Goal: Information Seeking & Learning: Check status

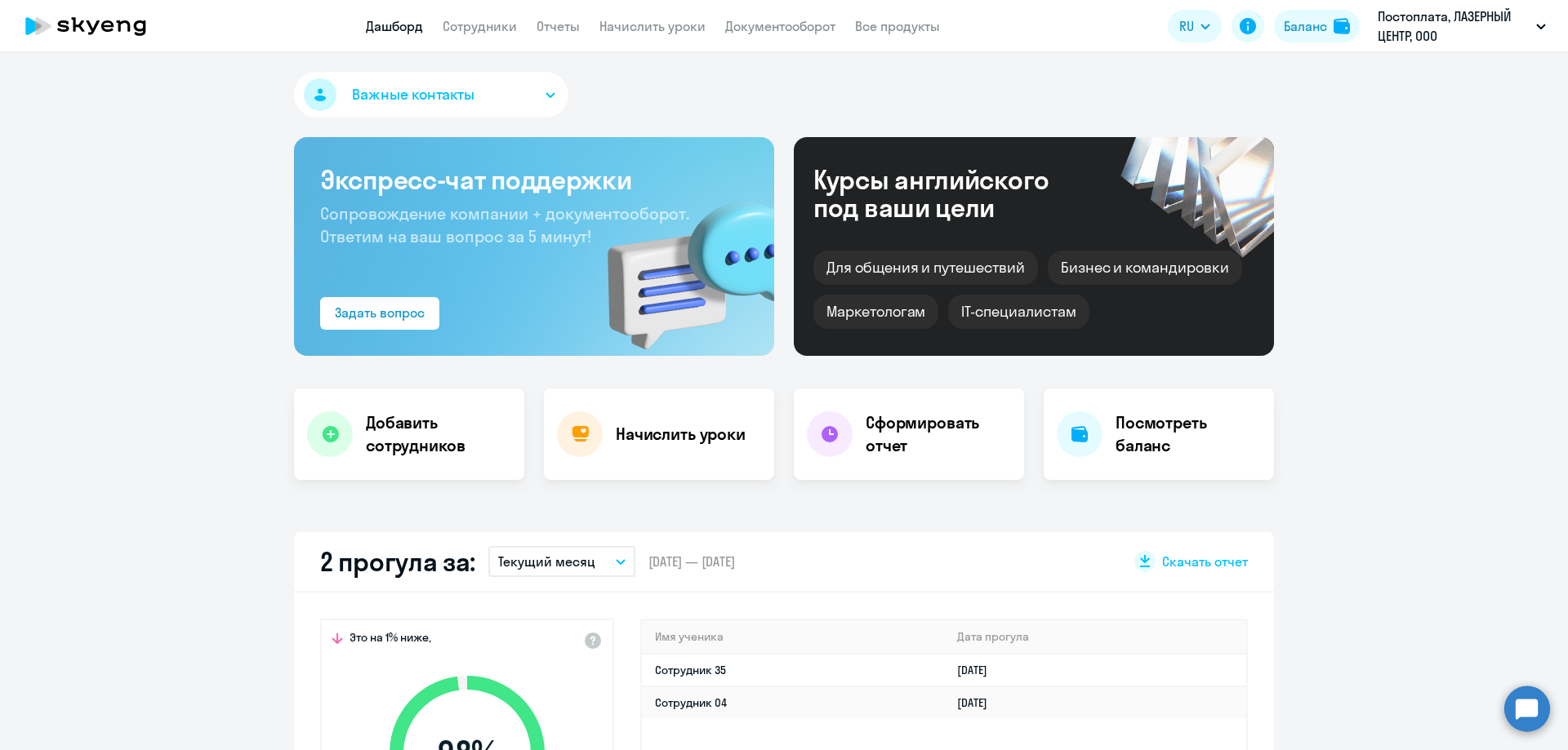
select select "30"
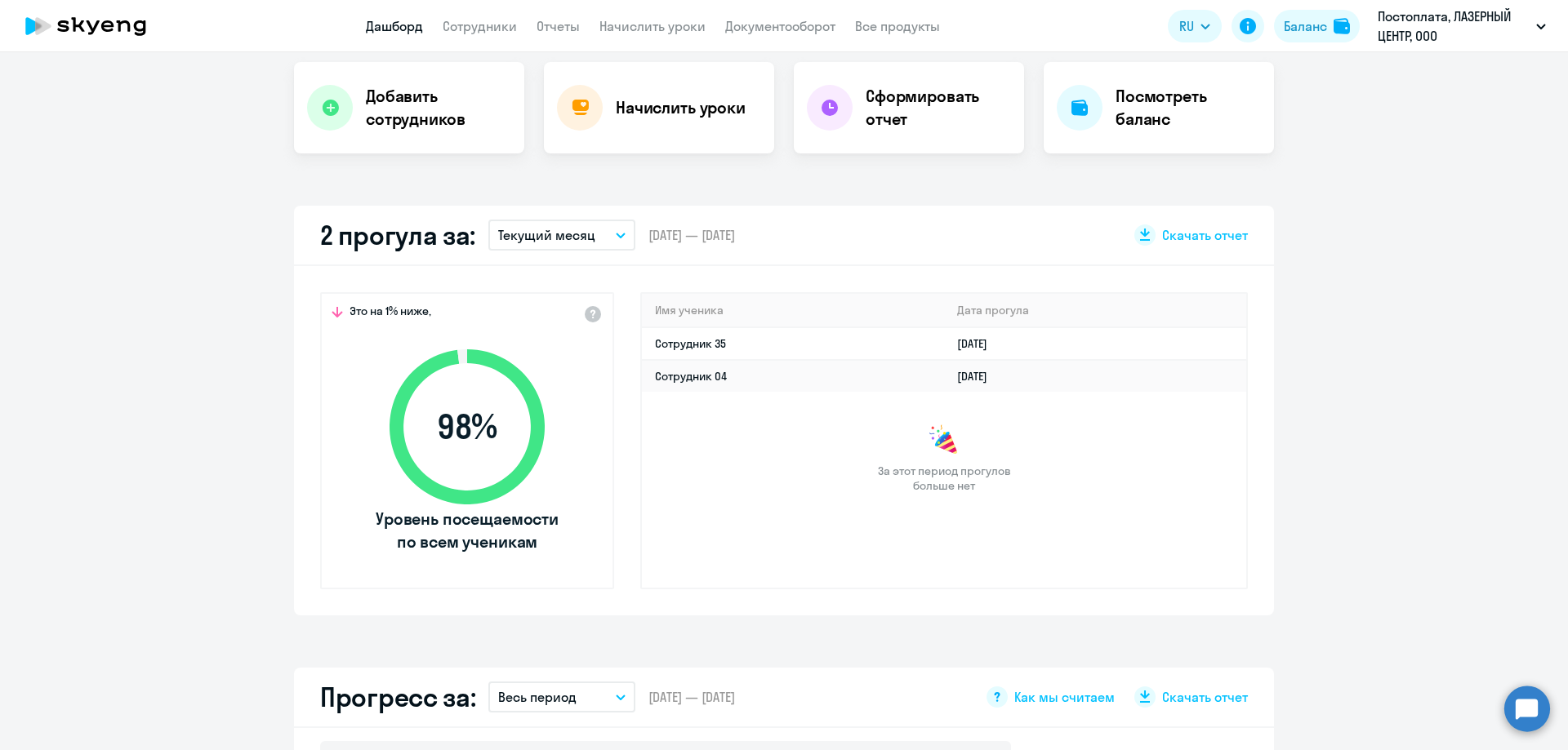
click at [575, 230] on p "Текущий месяц" at bounding box center [547, 234] width 98 height 20
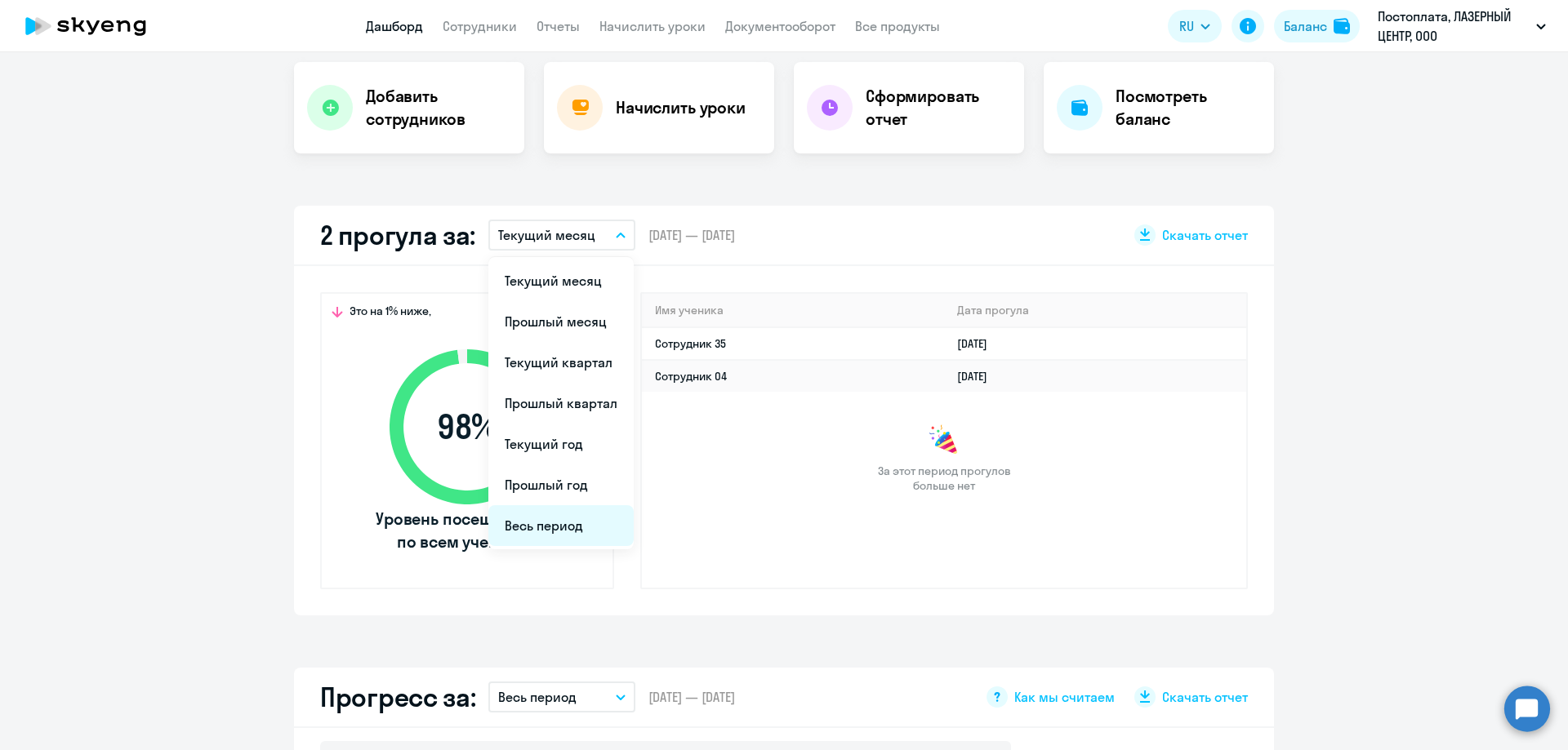
click at [548, 538] on li "Весь период" at bounding box center [561, 526] width 145 height 41
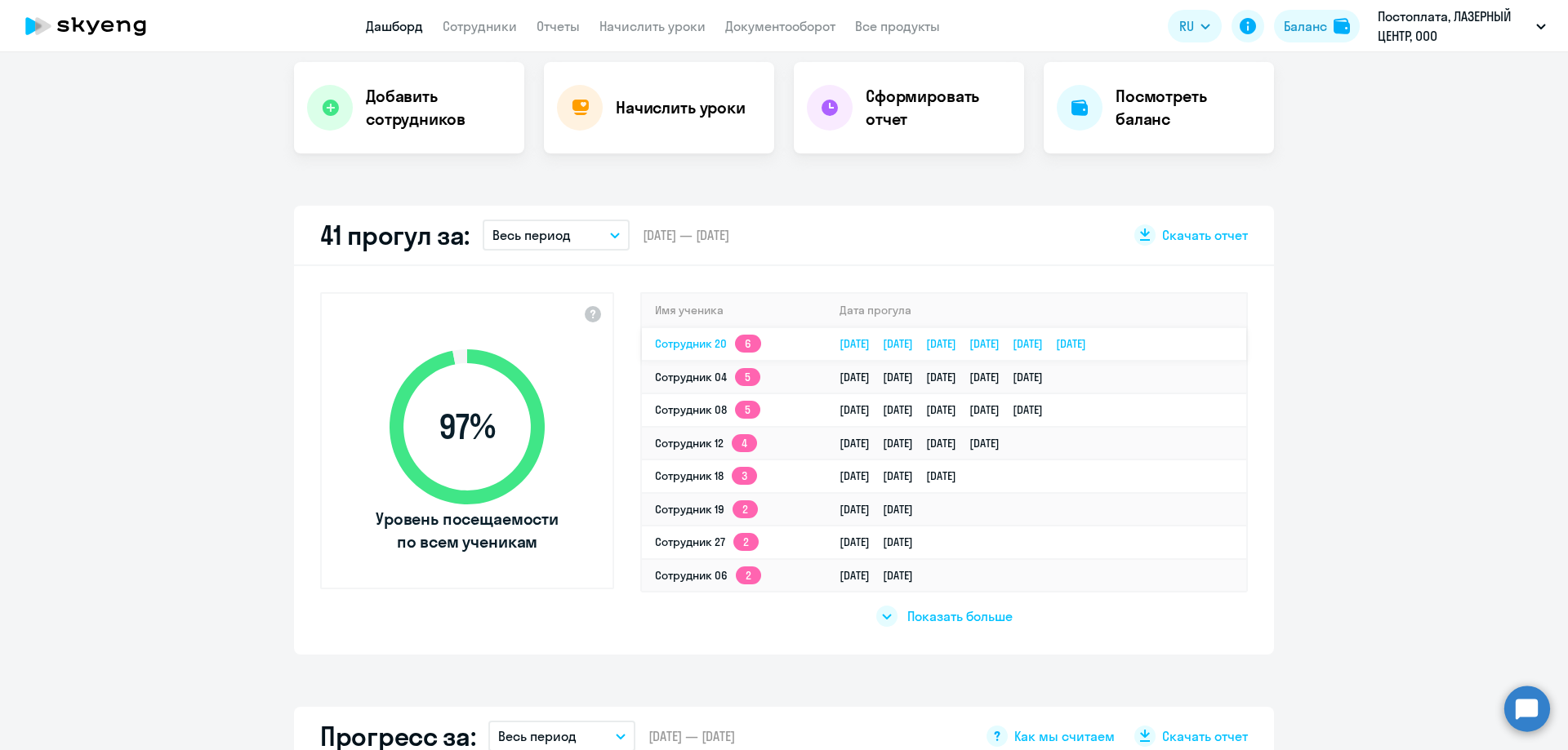
click at [692, 345] on link "Сотрудник 20 6" at bounding box center [708, 344] width 106 height 15
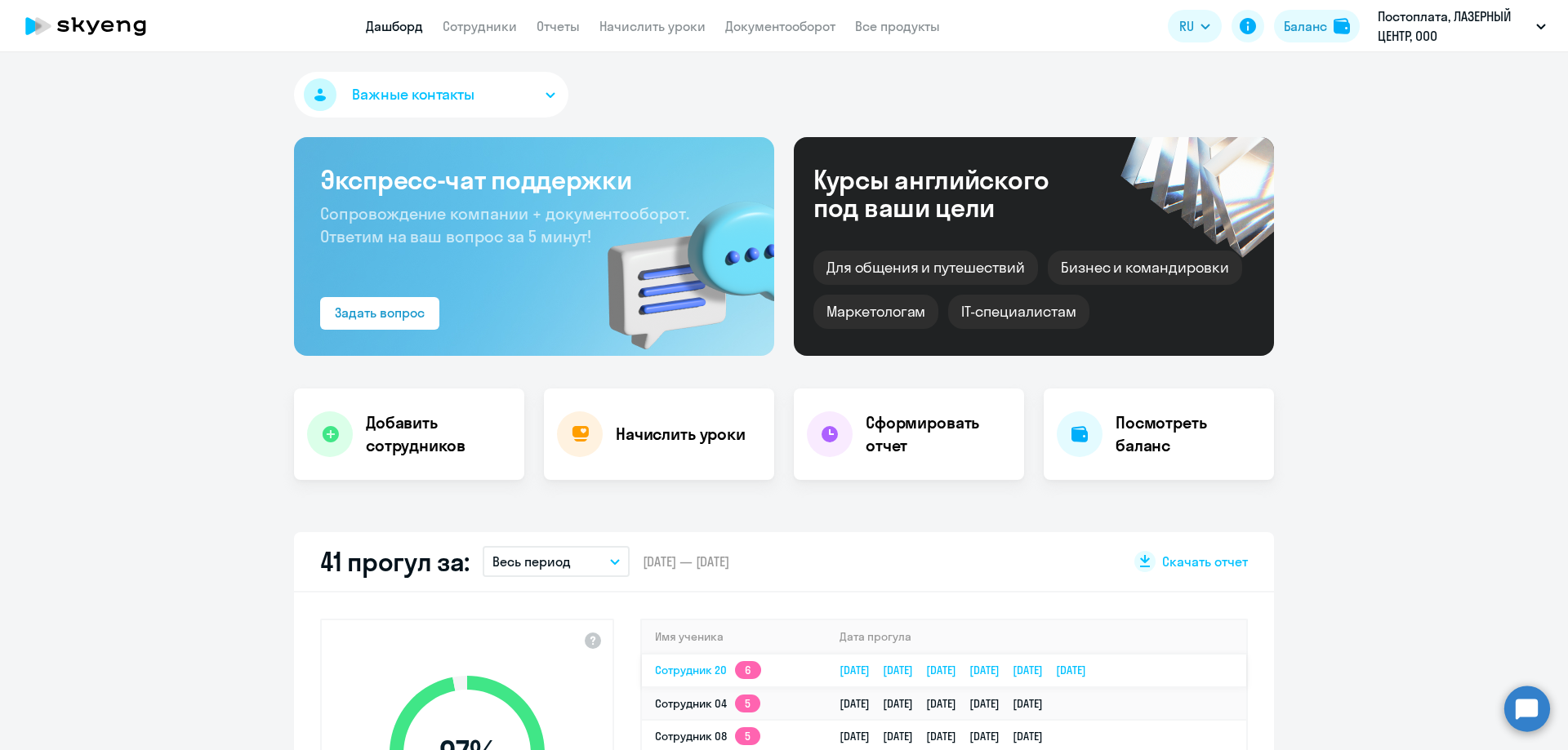
select select "english"
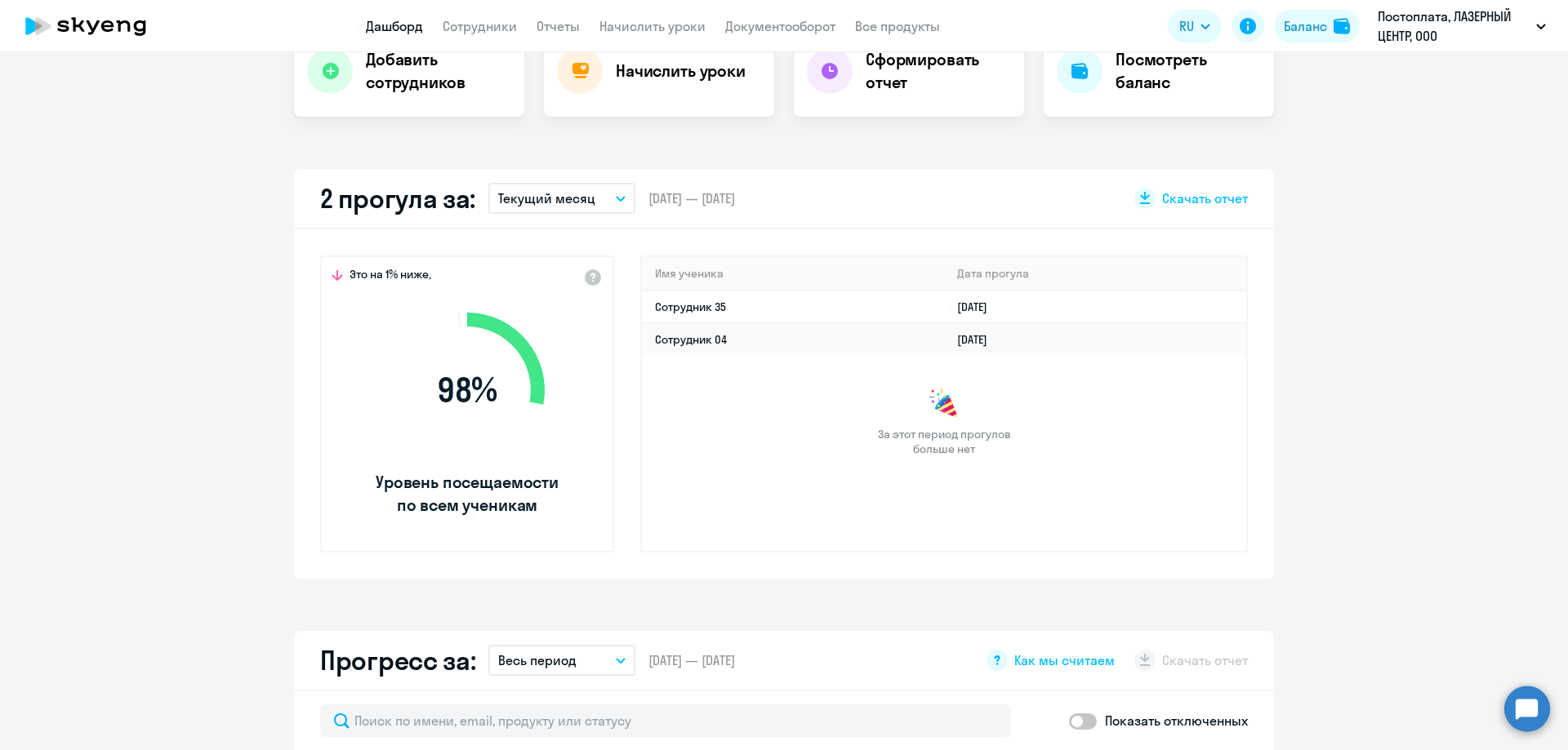
scroll to position [409, 0]
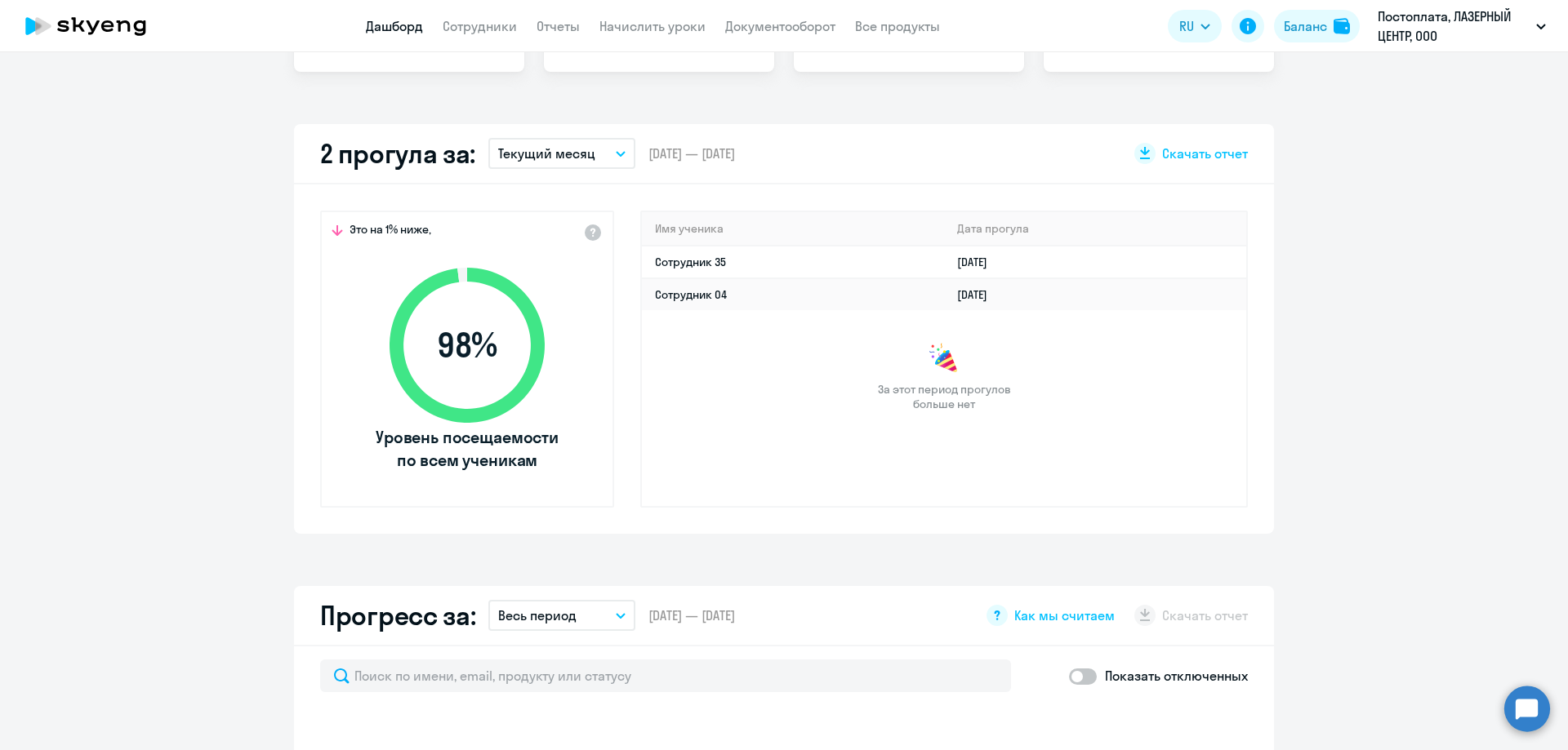
click at [557, 160] on p "Текущий месяц" at bounding box center [547, 153] width 98 height 20
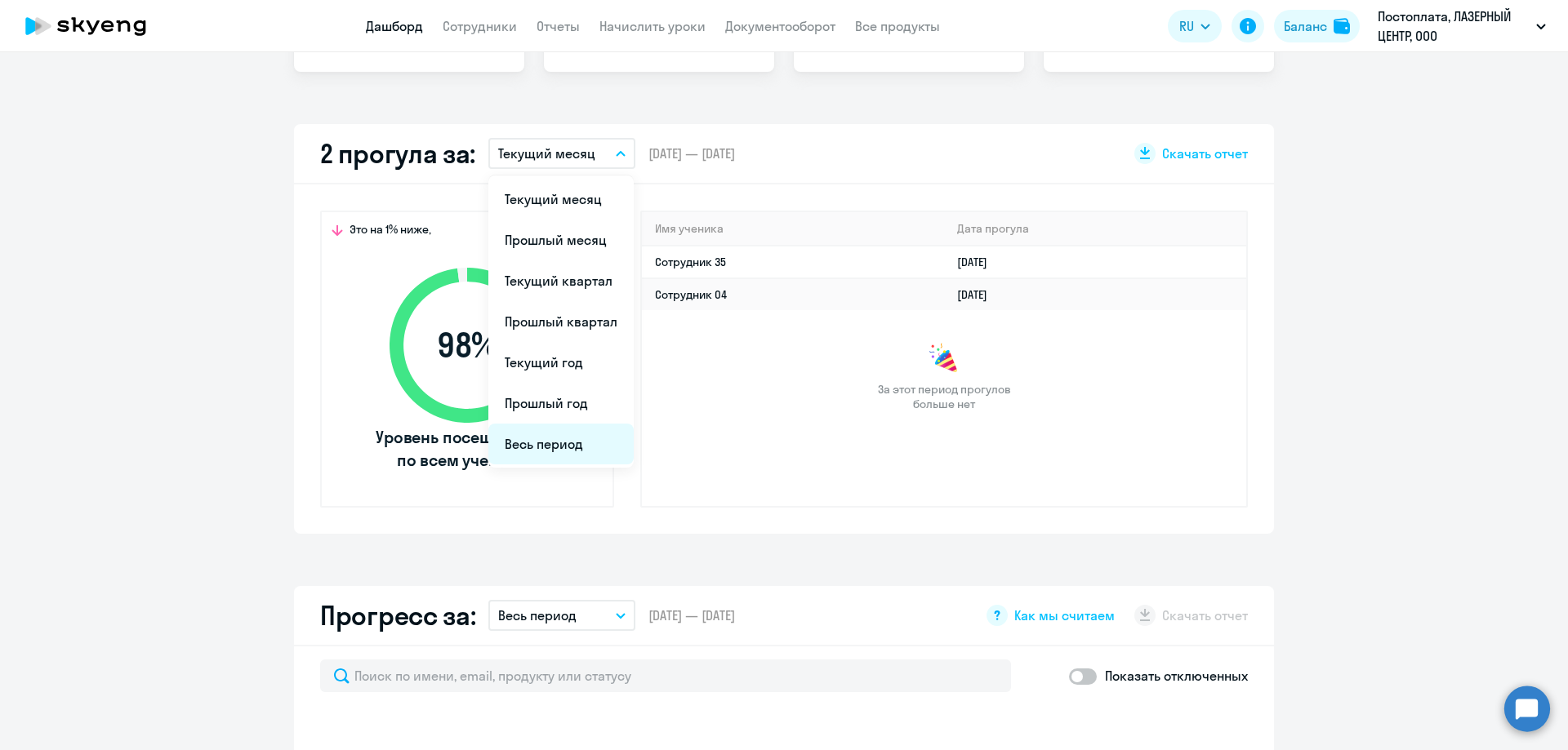
click at [522, 447] on li "Весь период" at bounding box center [561, 444] width 145 height 41
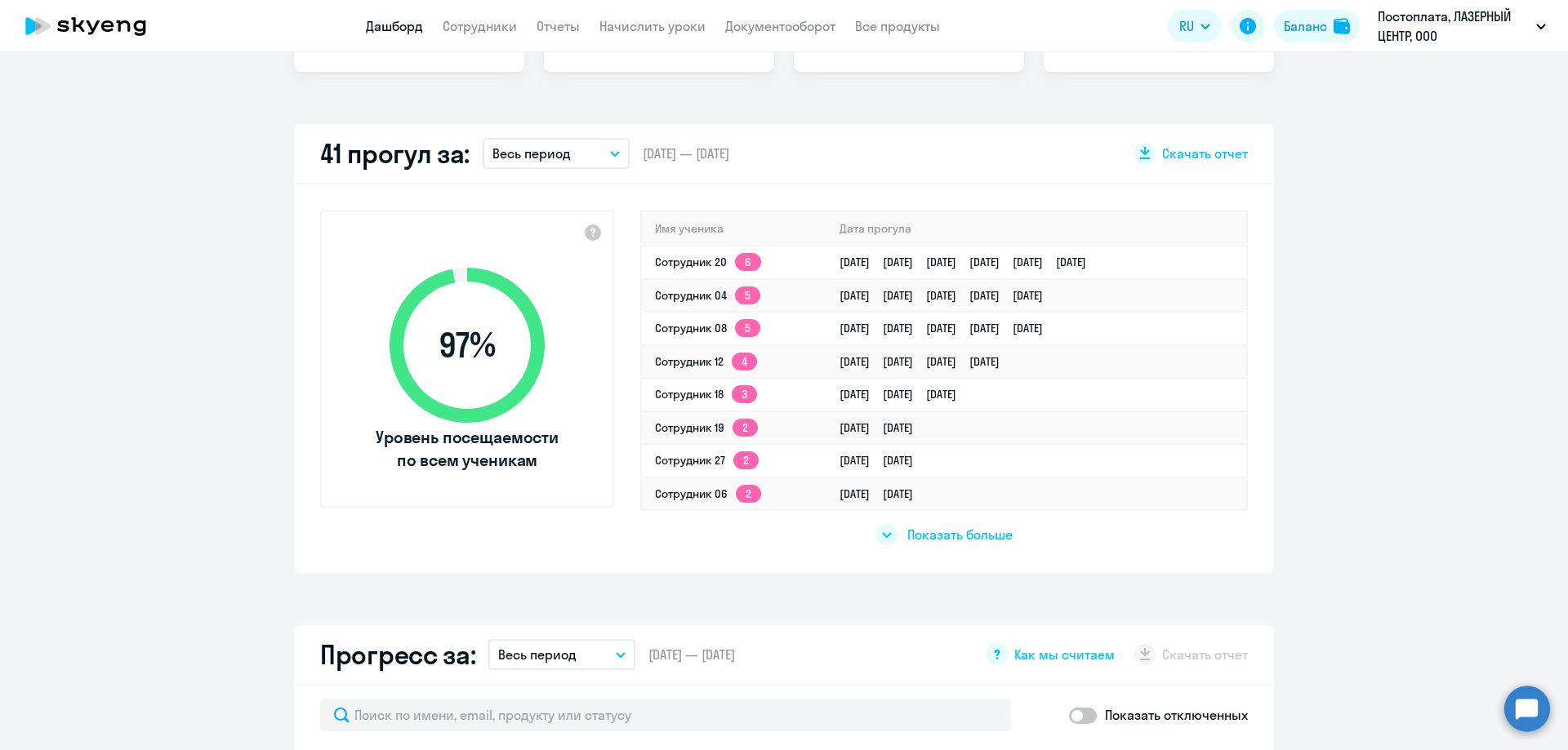
select select "30"
click at [681, 320] on td "Сотрудник 08 5" at bounding box center [734, 329] width 185 height 34
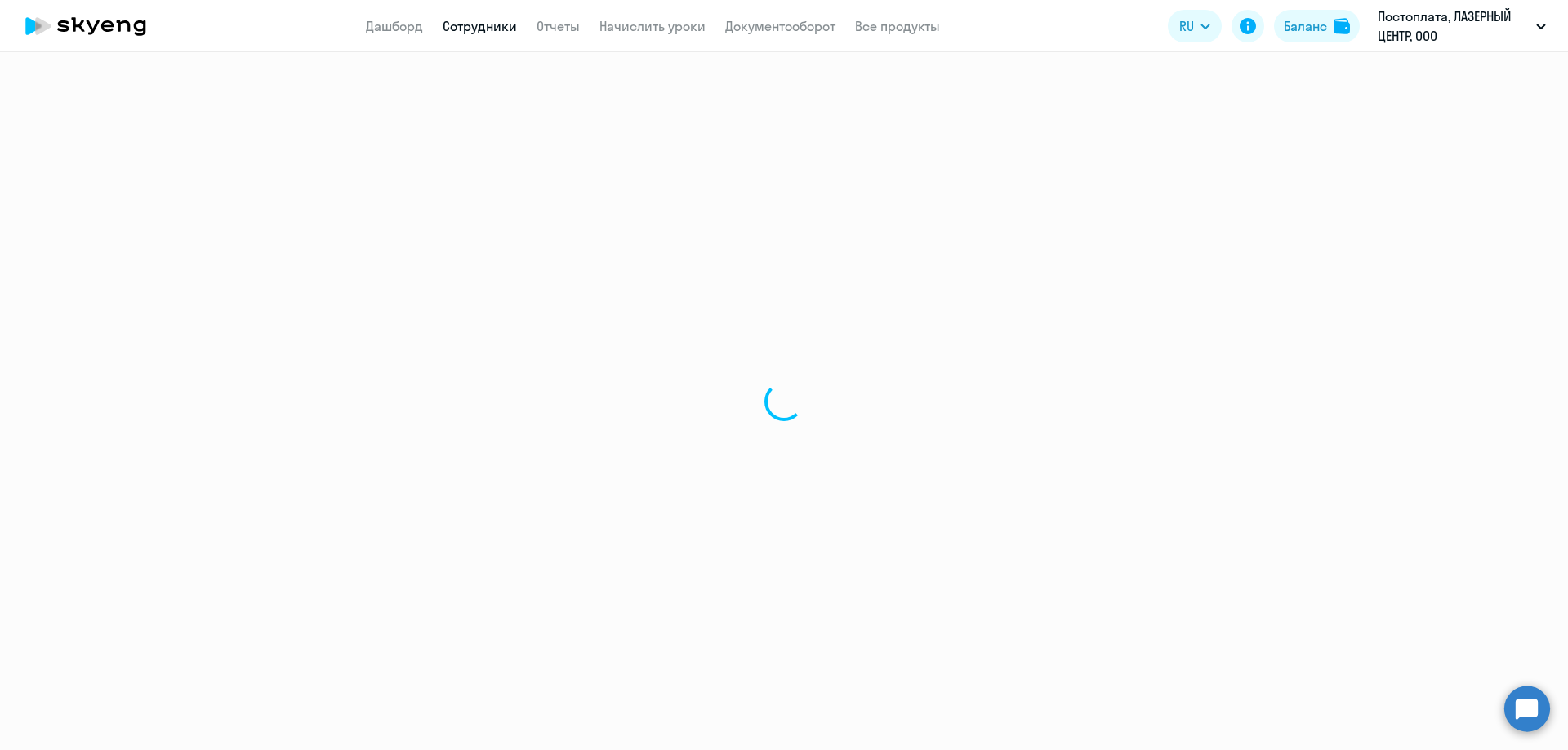
select select "english"
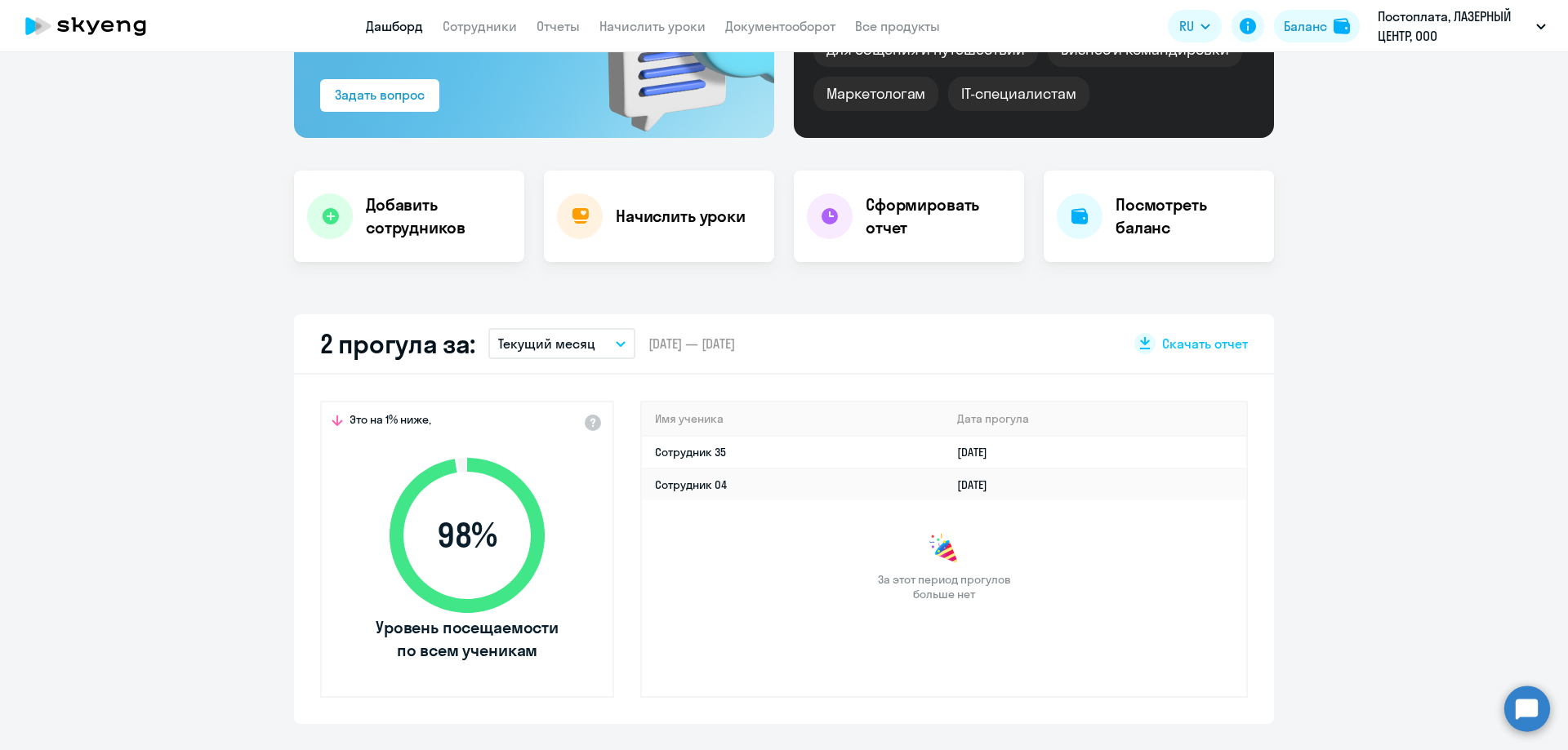
scroll to position [326, 0]
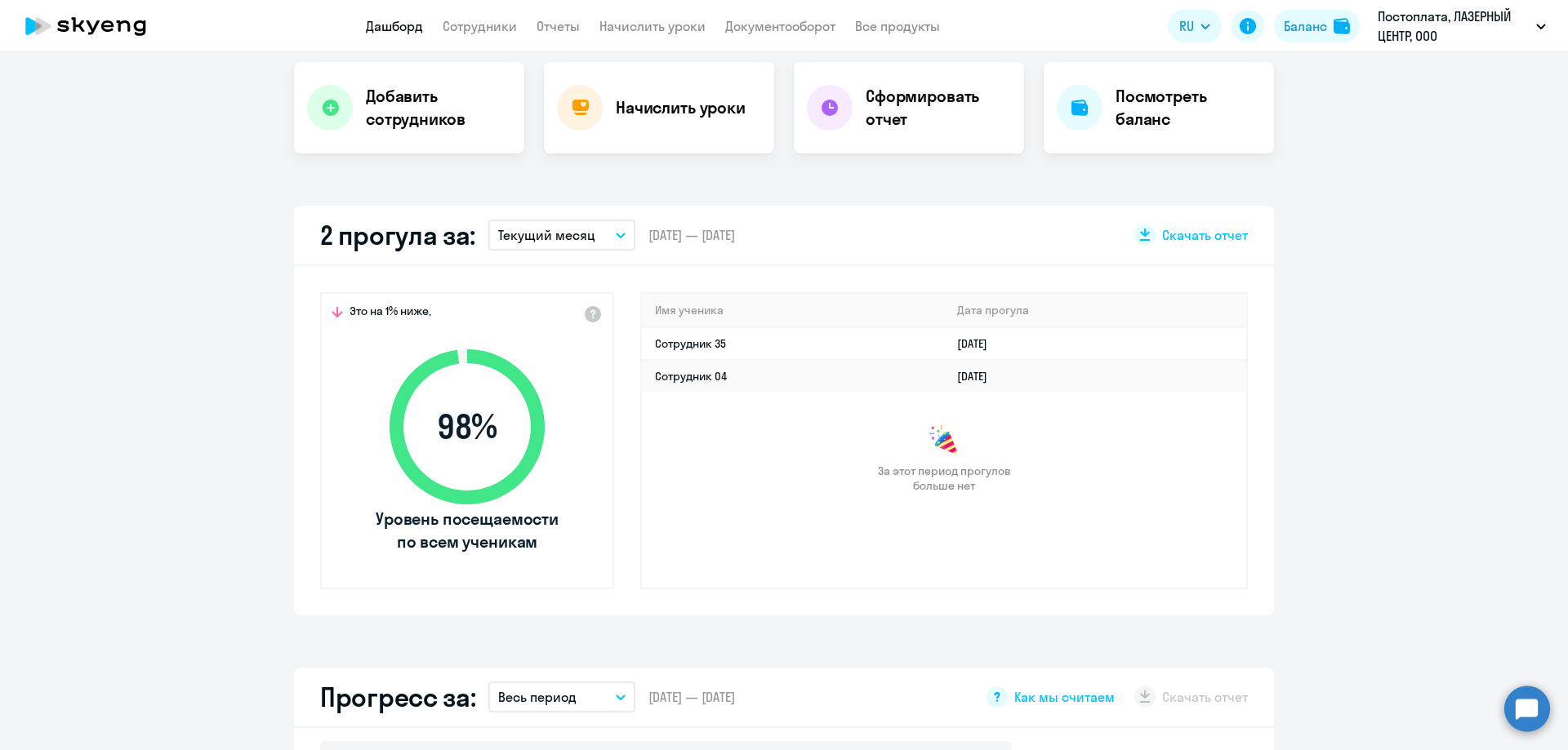
click at [578, 237] on p "Текущий месяц" at bounding box center [547, 234] width 98 height 20
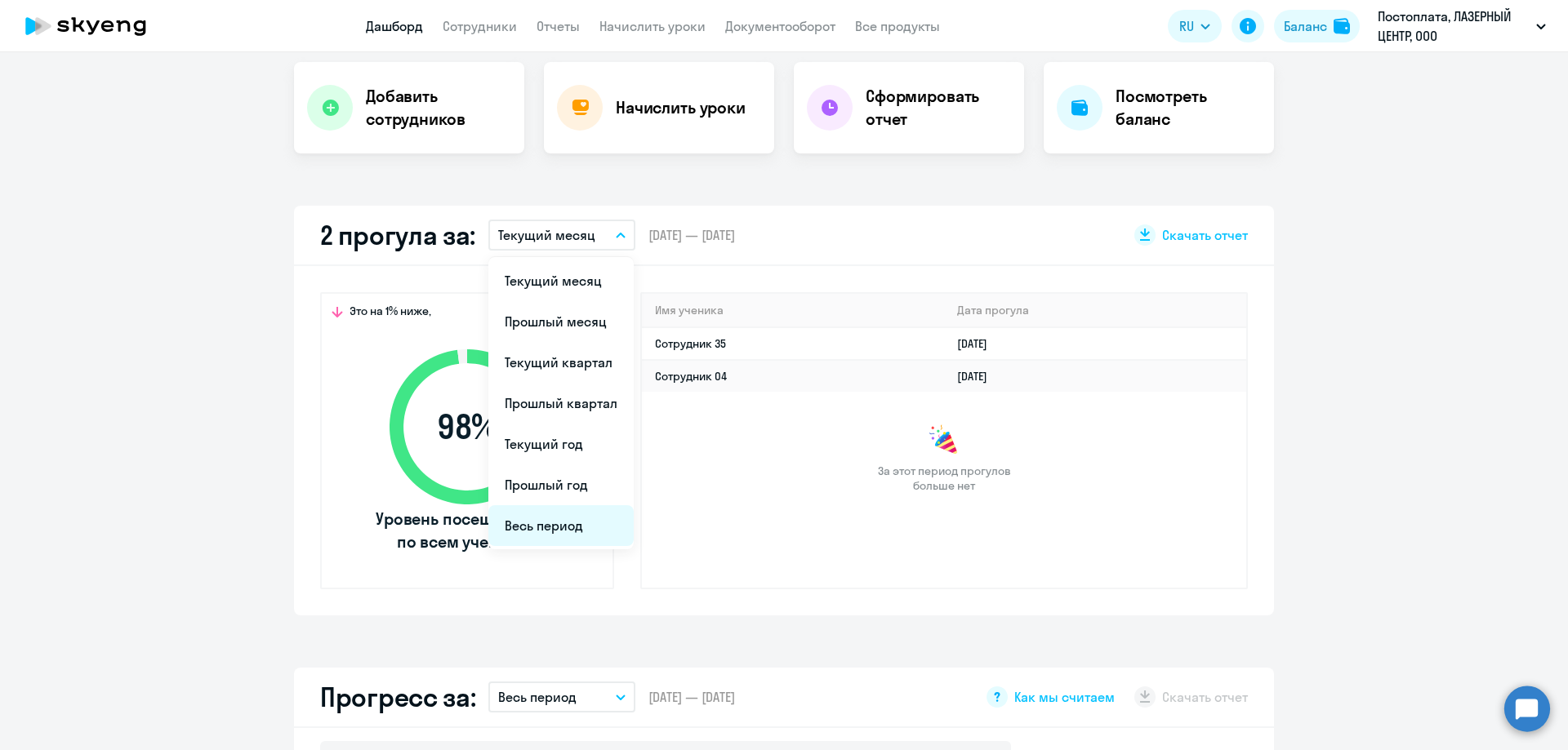
click at [524, 531] on li "Весь период" at bounding box center [561, 526] width 145 height 41
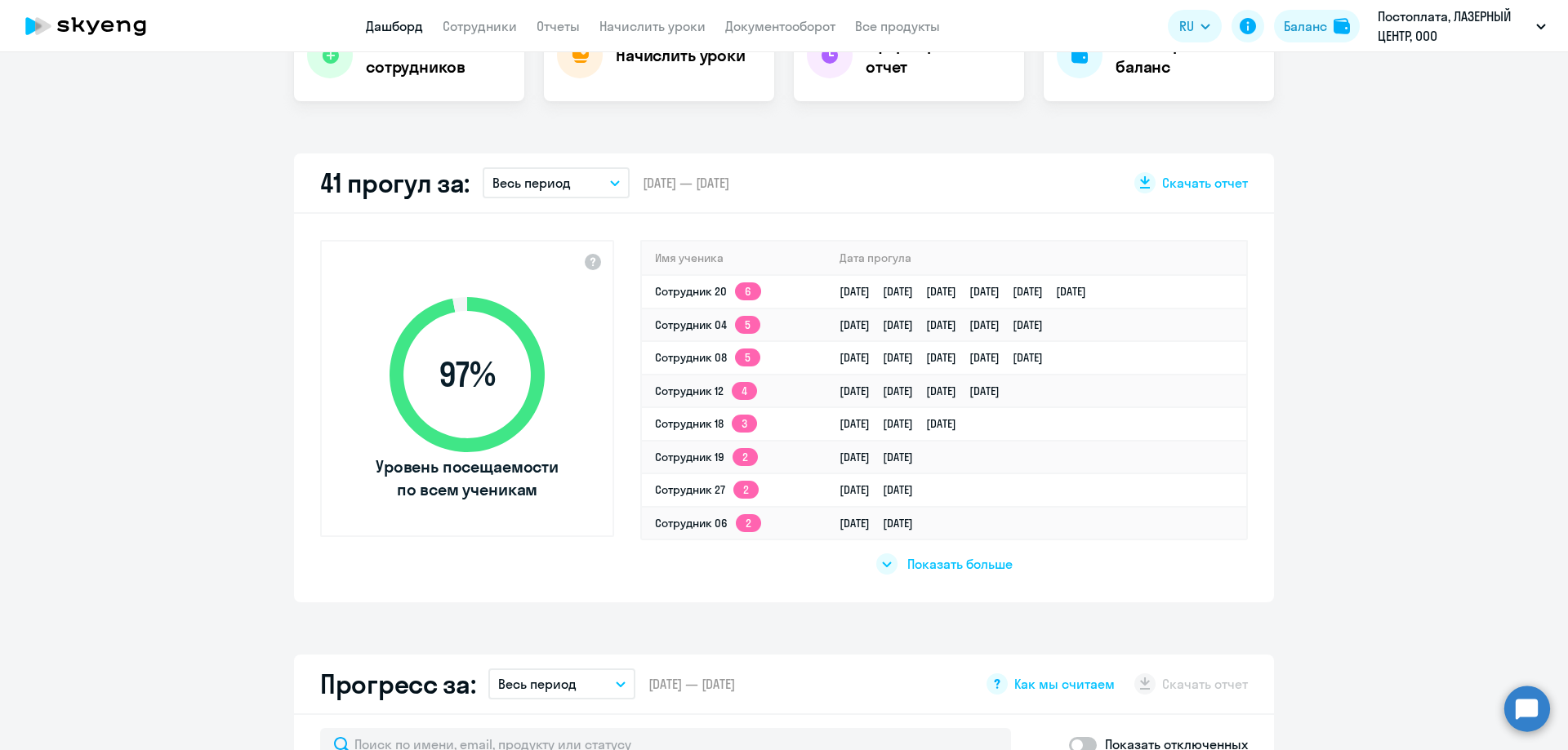
scroll to position [409, 0]
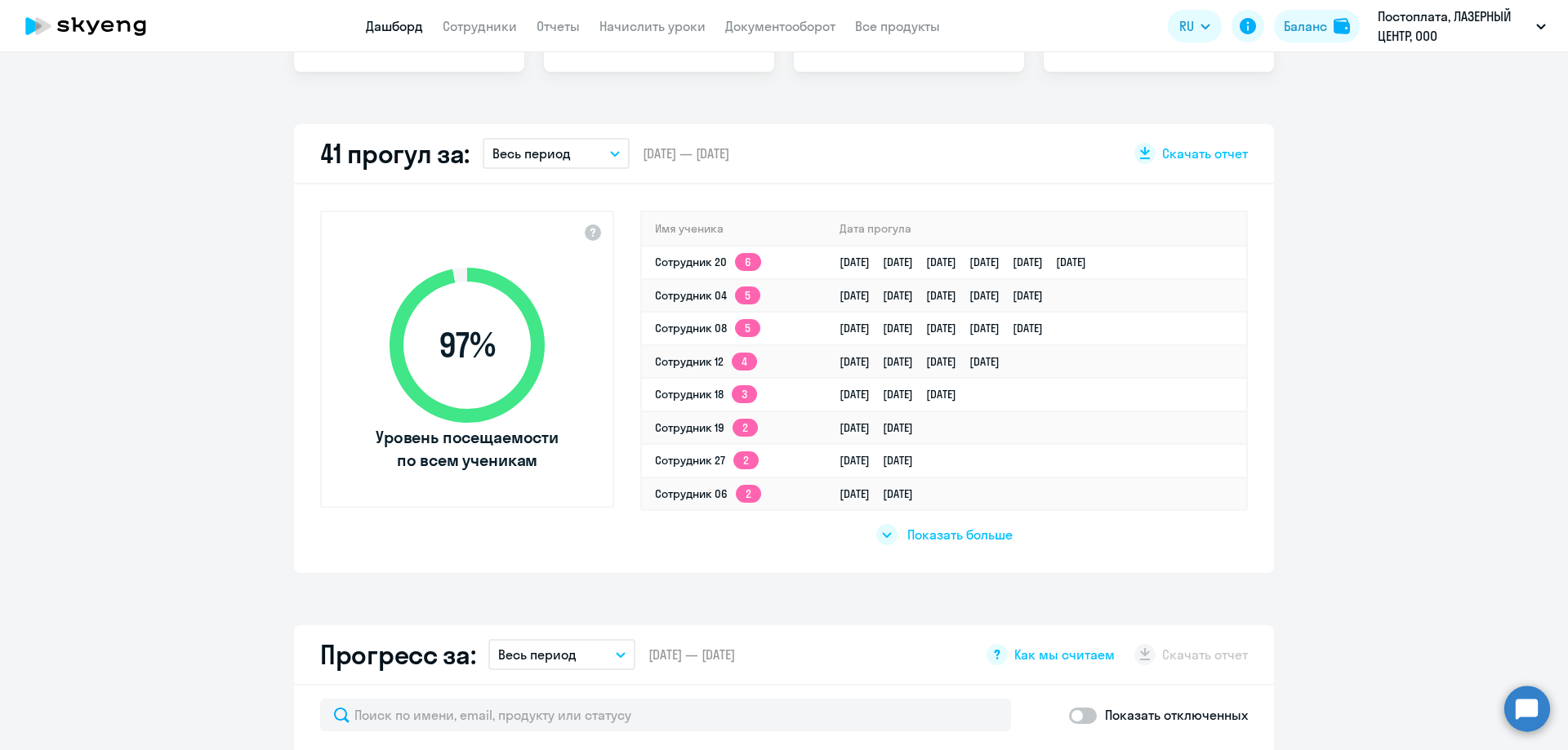
select select "30"
click at [690, 324] on link "Сотрудник 08 5" at bounding box center [708, 328] width 105 height 15
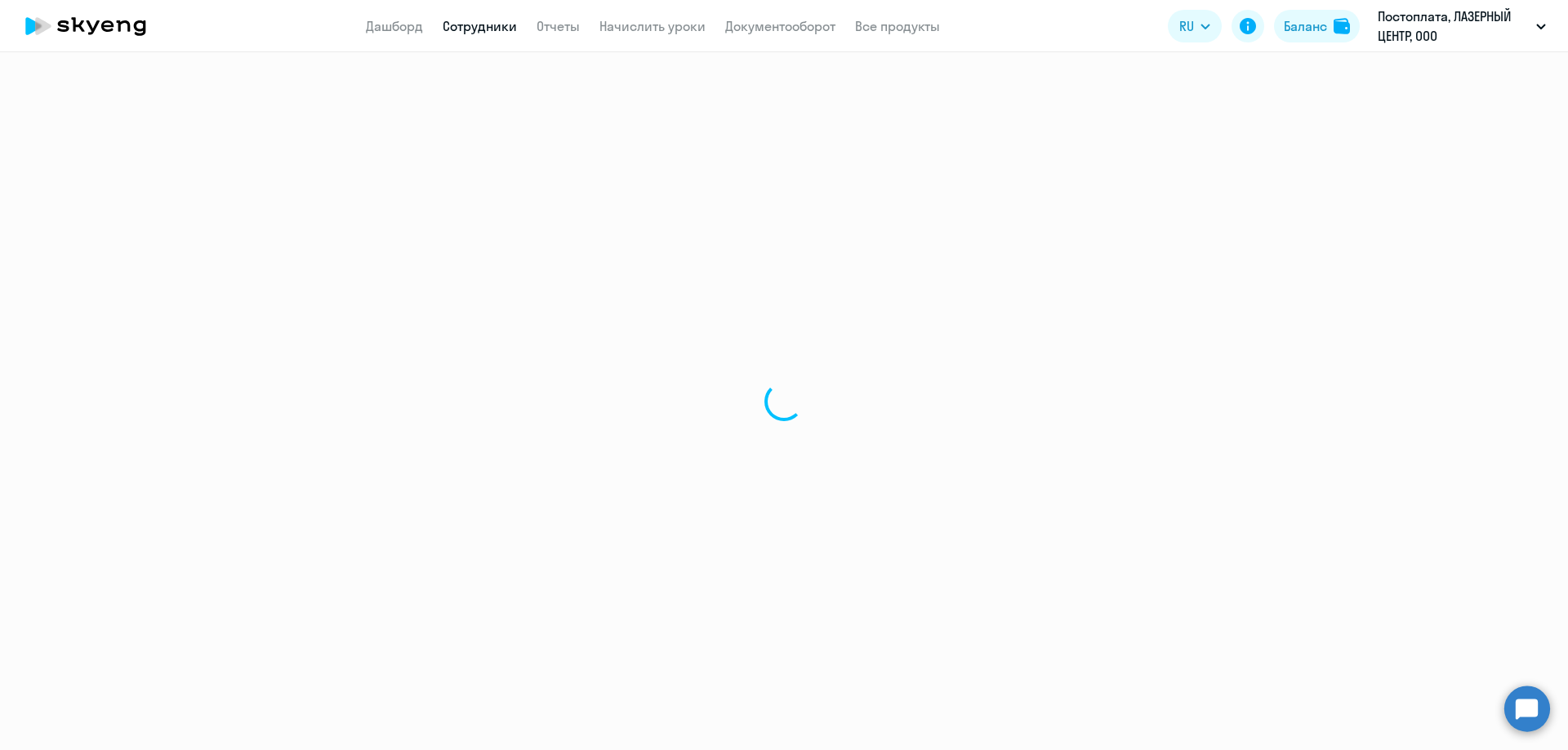
select select "english"
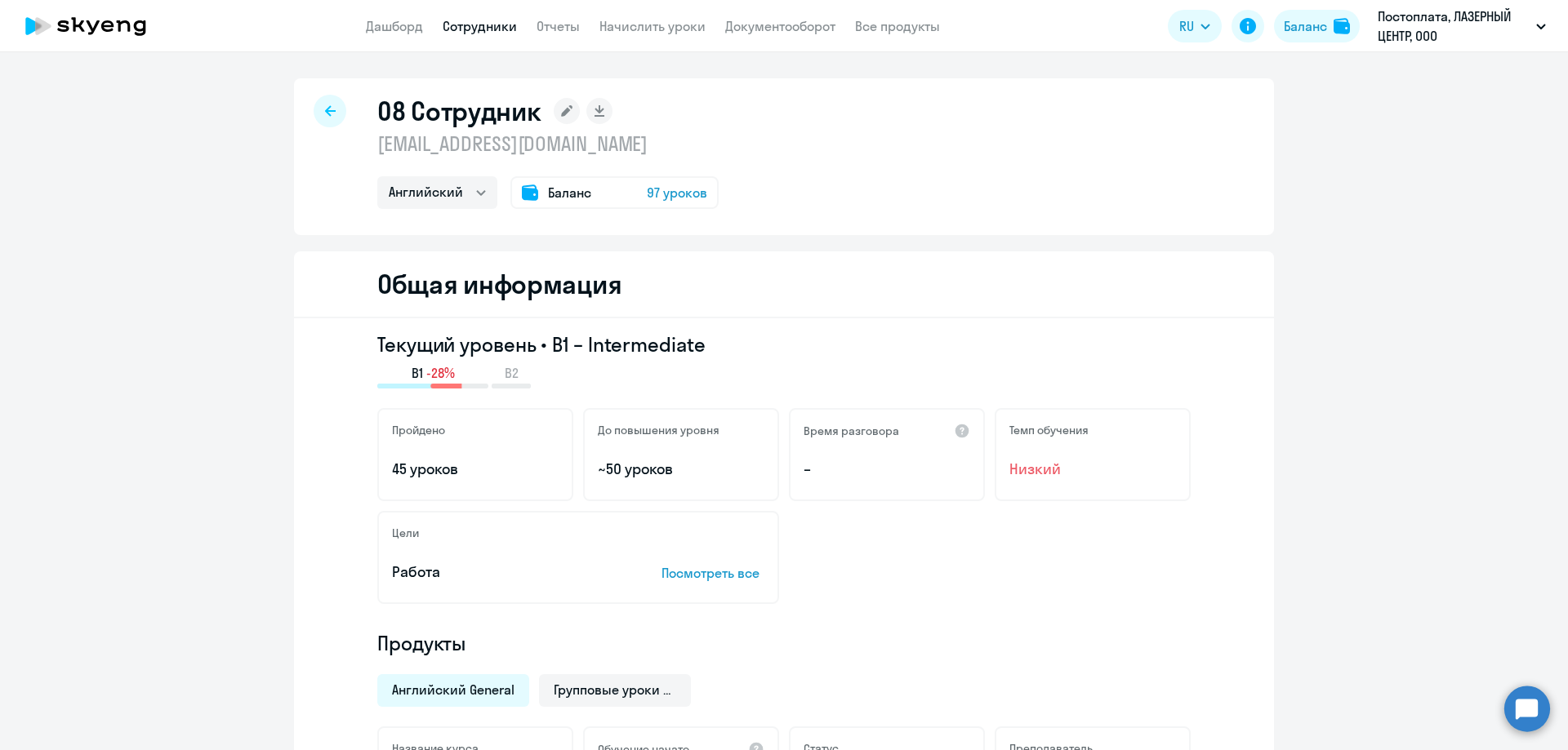
click at [324, 122] on div at bounding box center [329, 111] width 33 height 33
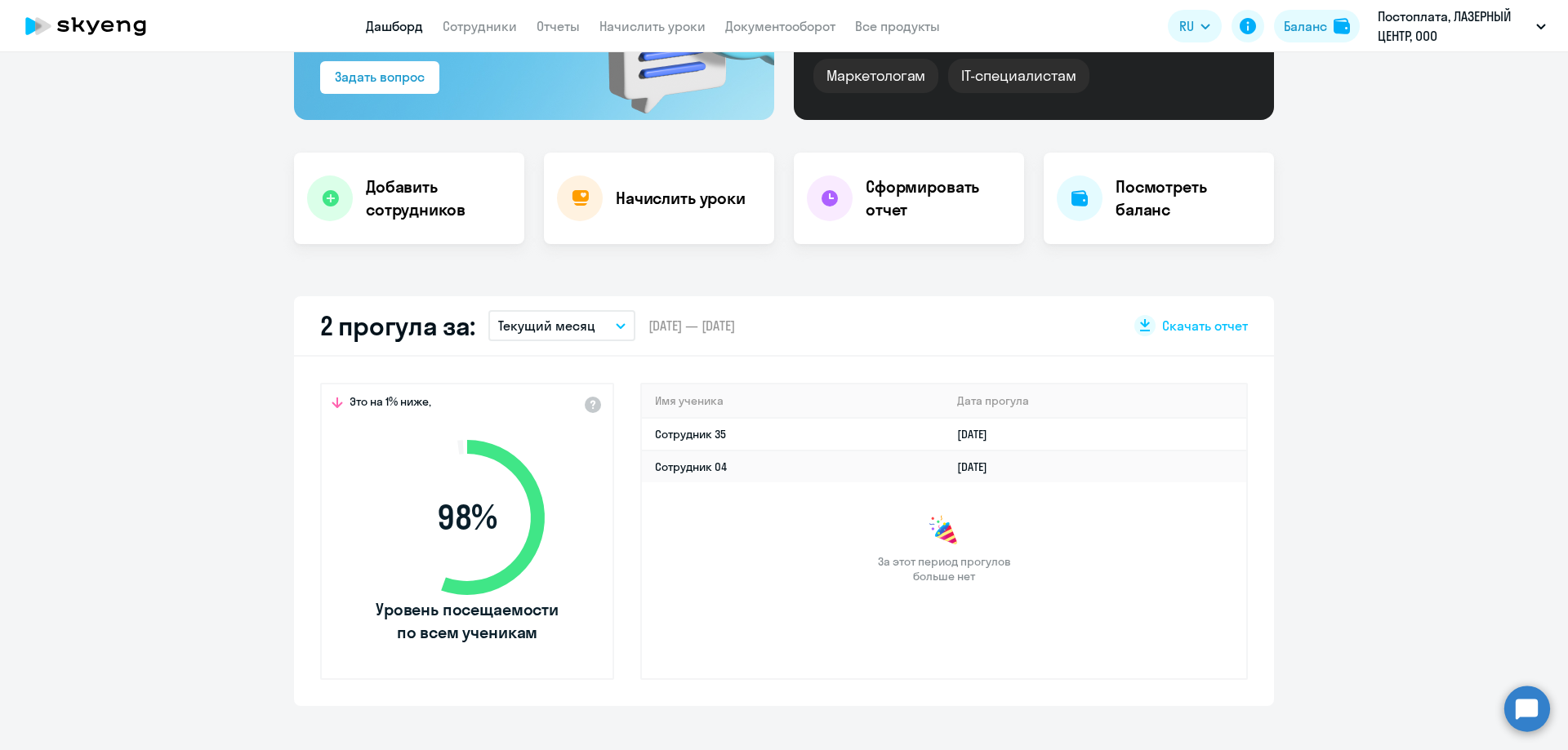
scroll to position [245, 0]
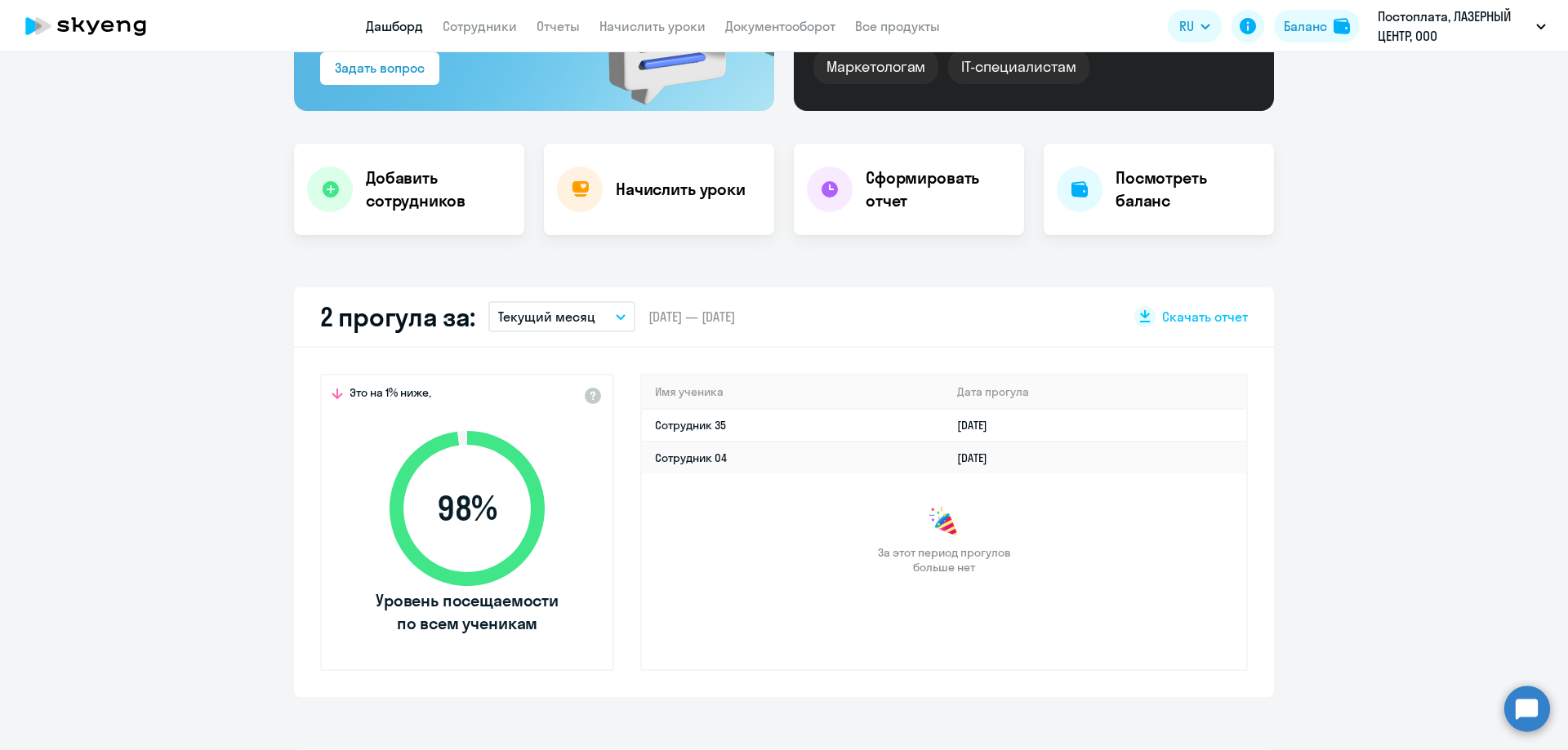
click at [550, 317] on p "Текущий месяц" at bounding box center [547, 317] width 98 height 20
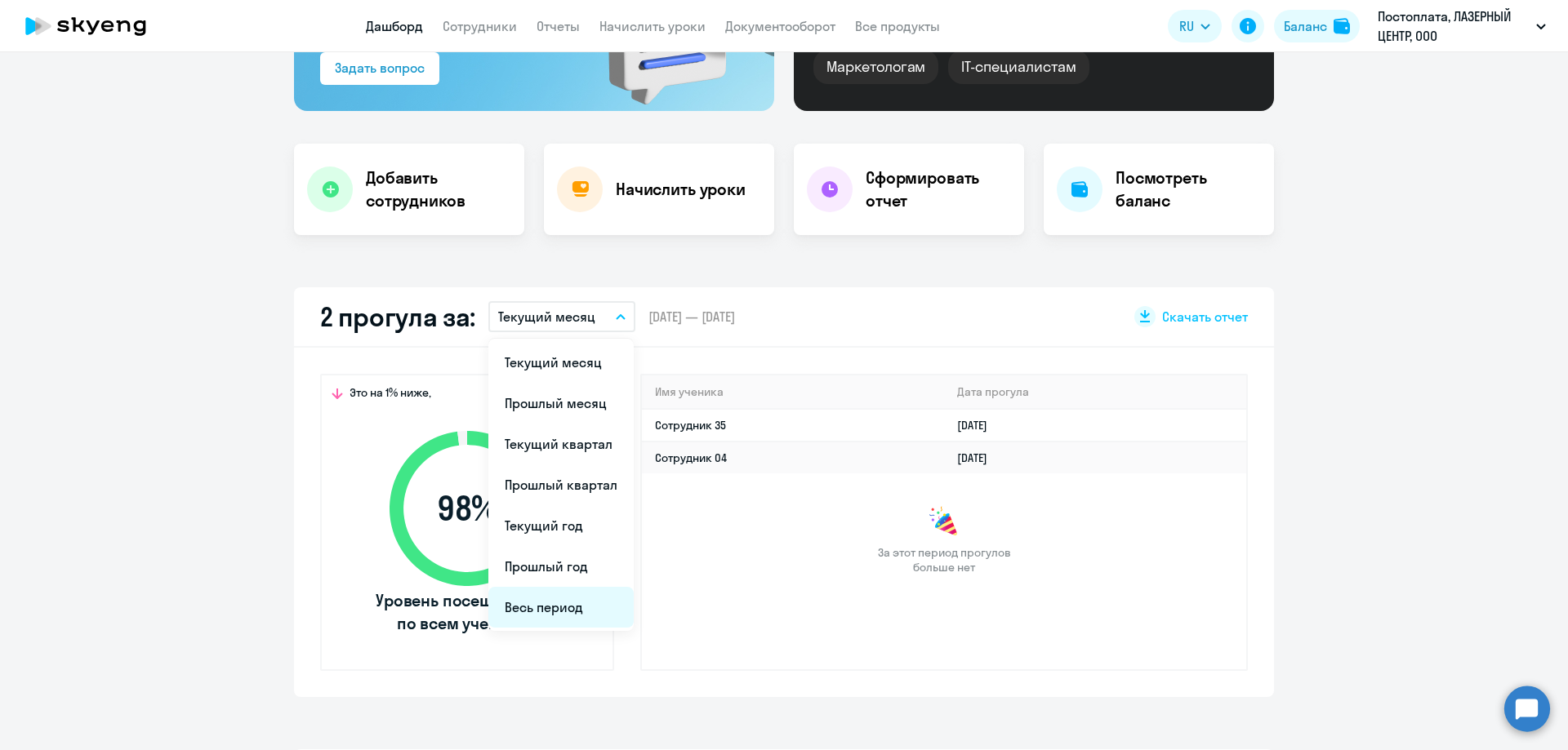
click at [530, 618] on li "Весь период" at bounding box center [561, 608] width 145 height 41
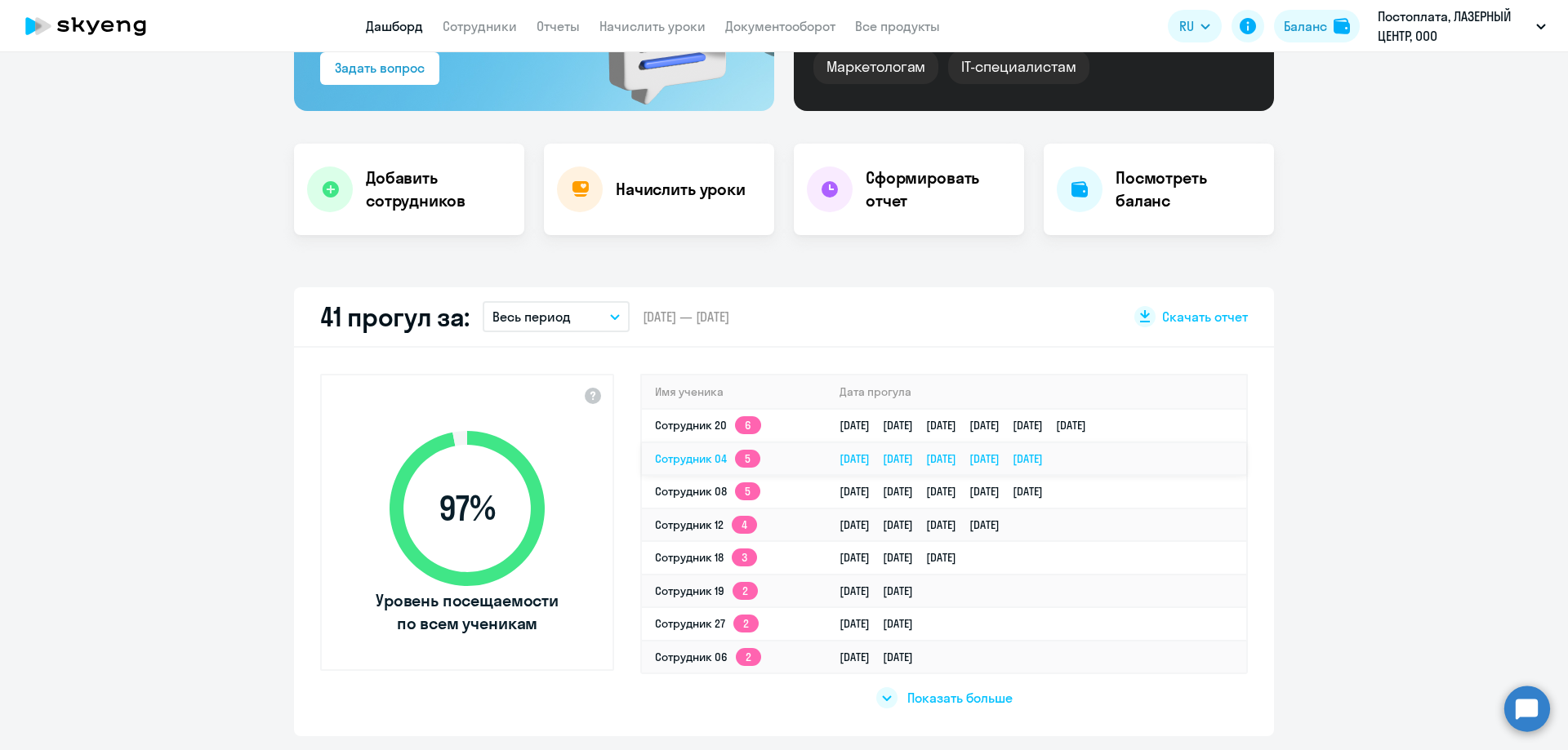
click at [685, 461] on link "Сотрудник 04 5" at bounding box center [708, 459] width 105 height 15
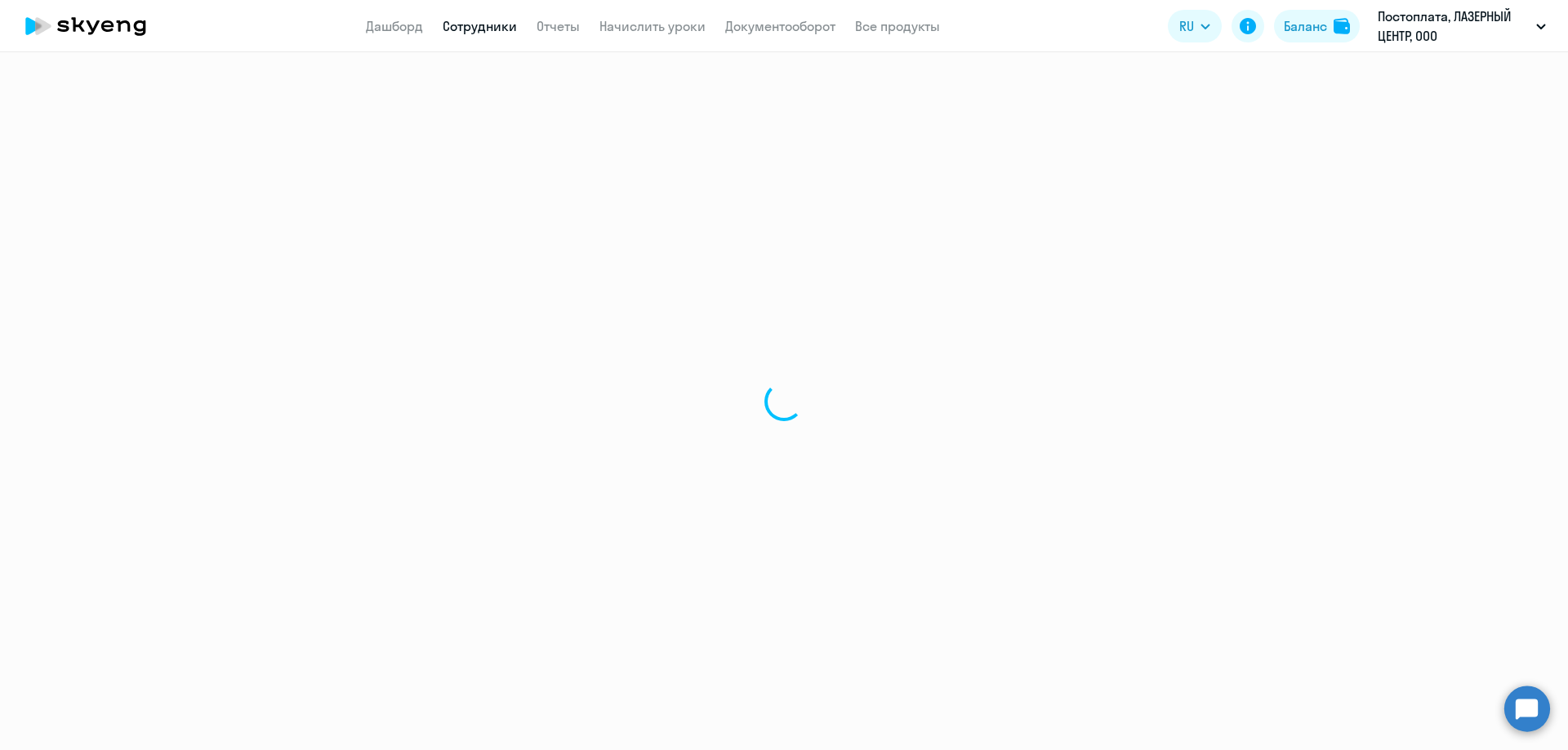
select select "english"
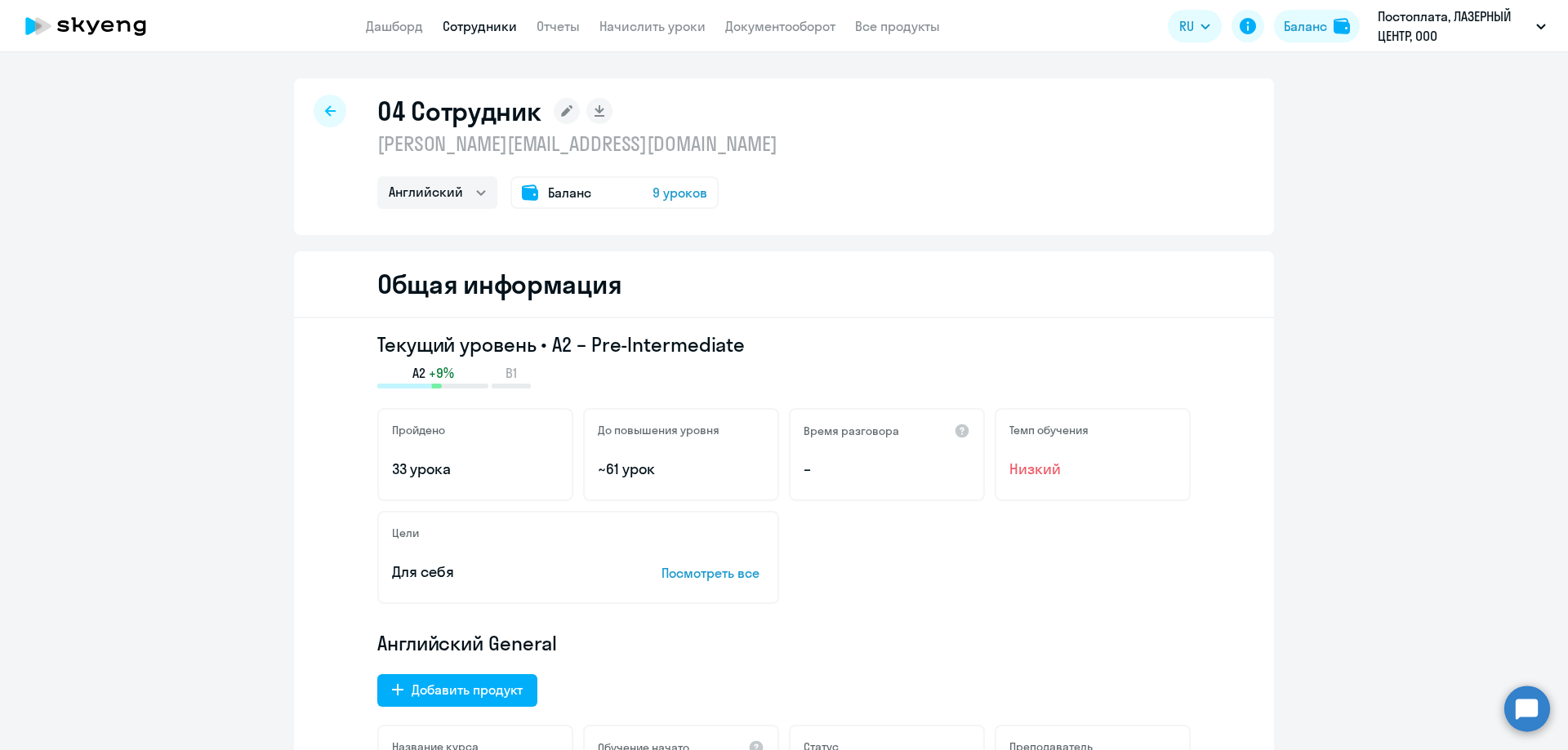
click at [313, 117] on div at bounding box center [329, 111] width 33 height 33
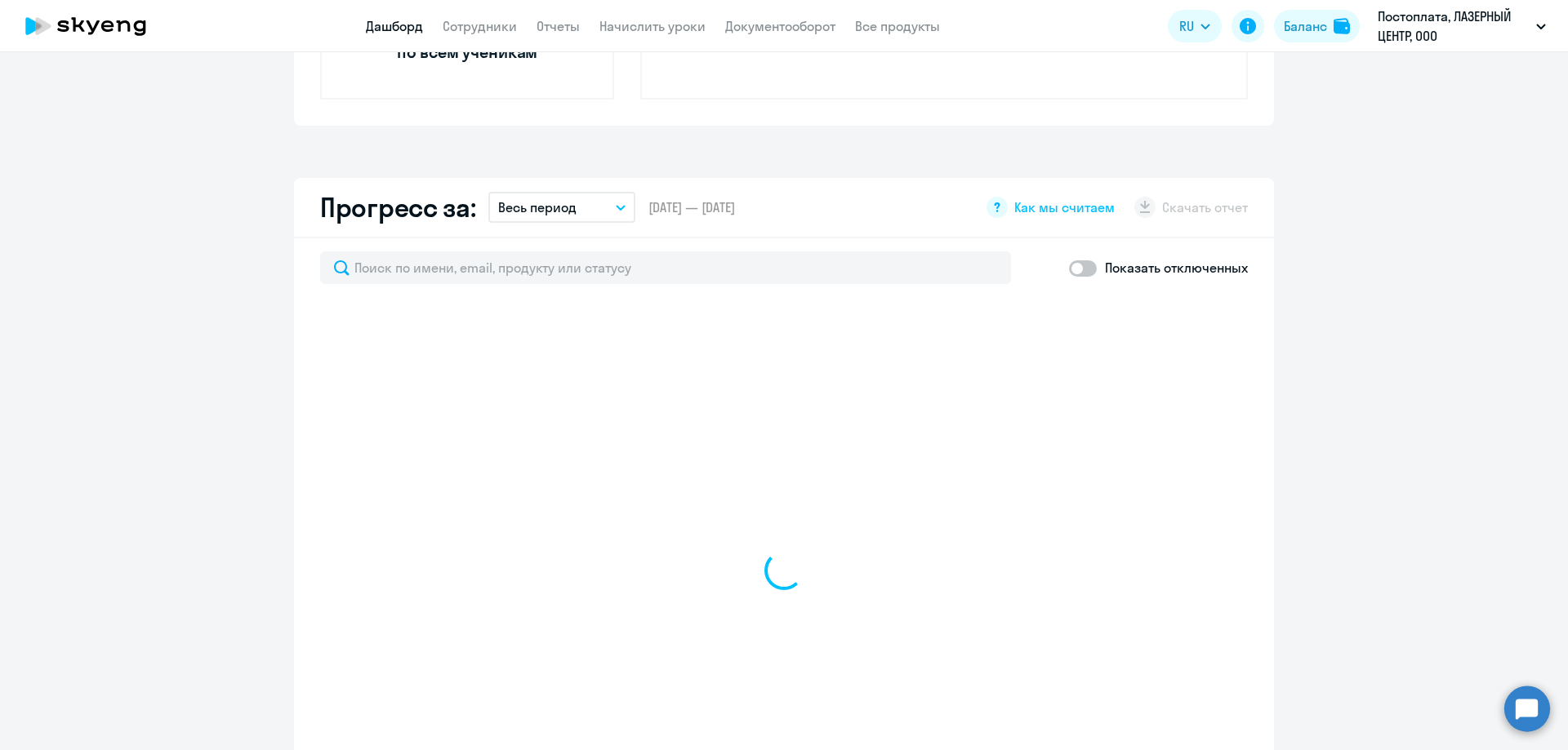
scroll to position [898, 0]
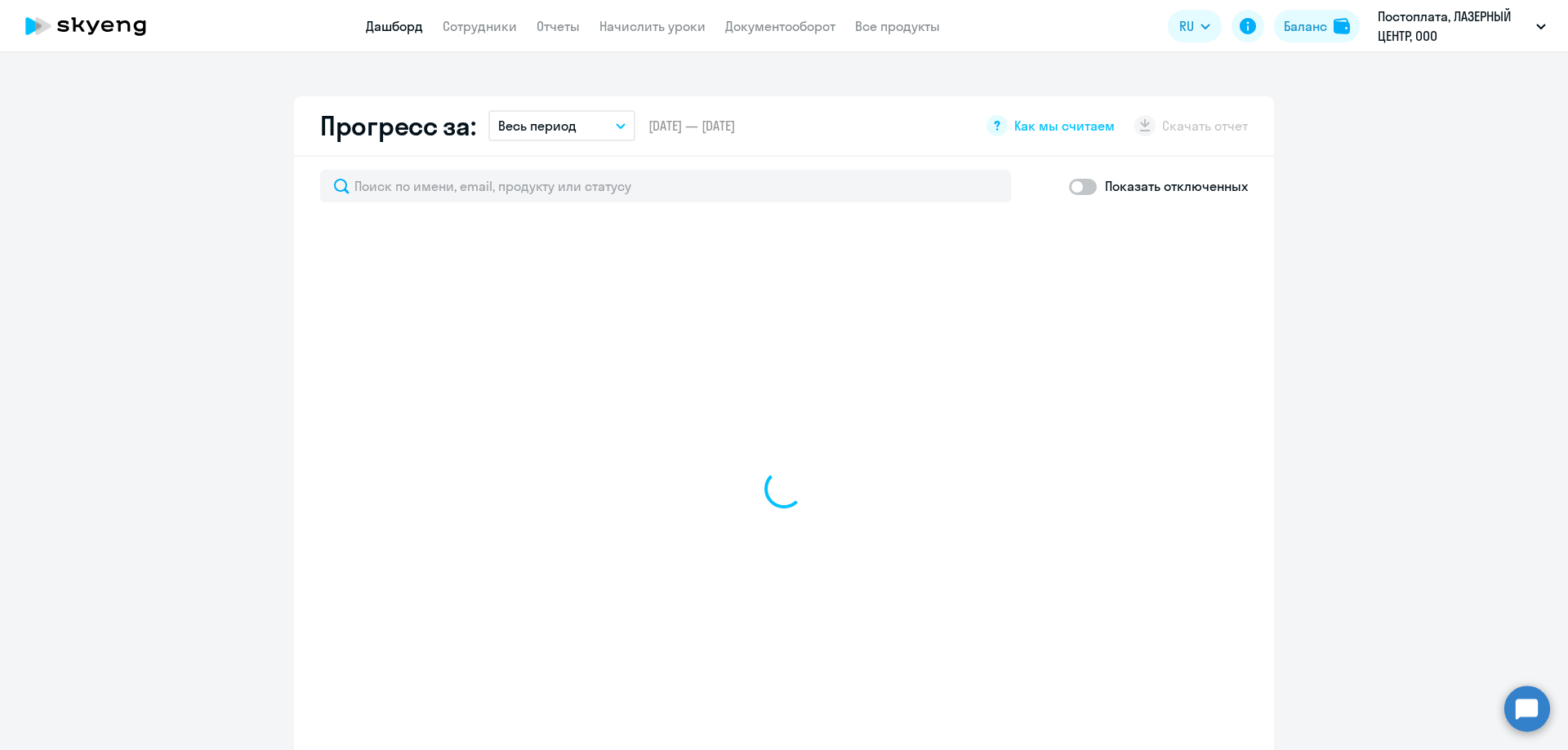
select select "30"
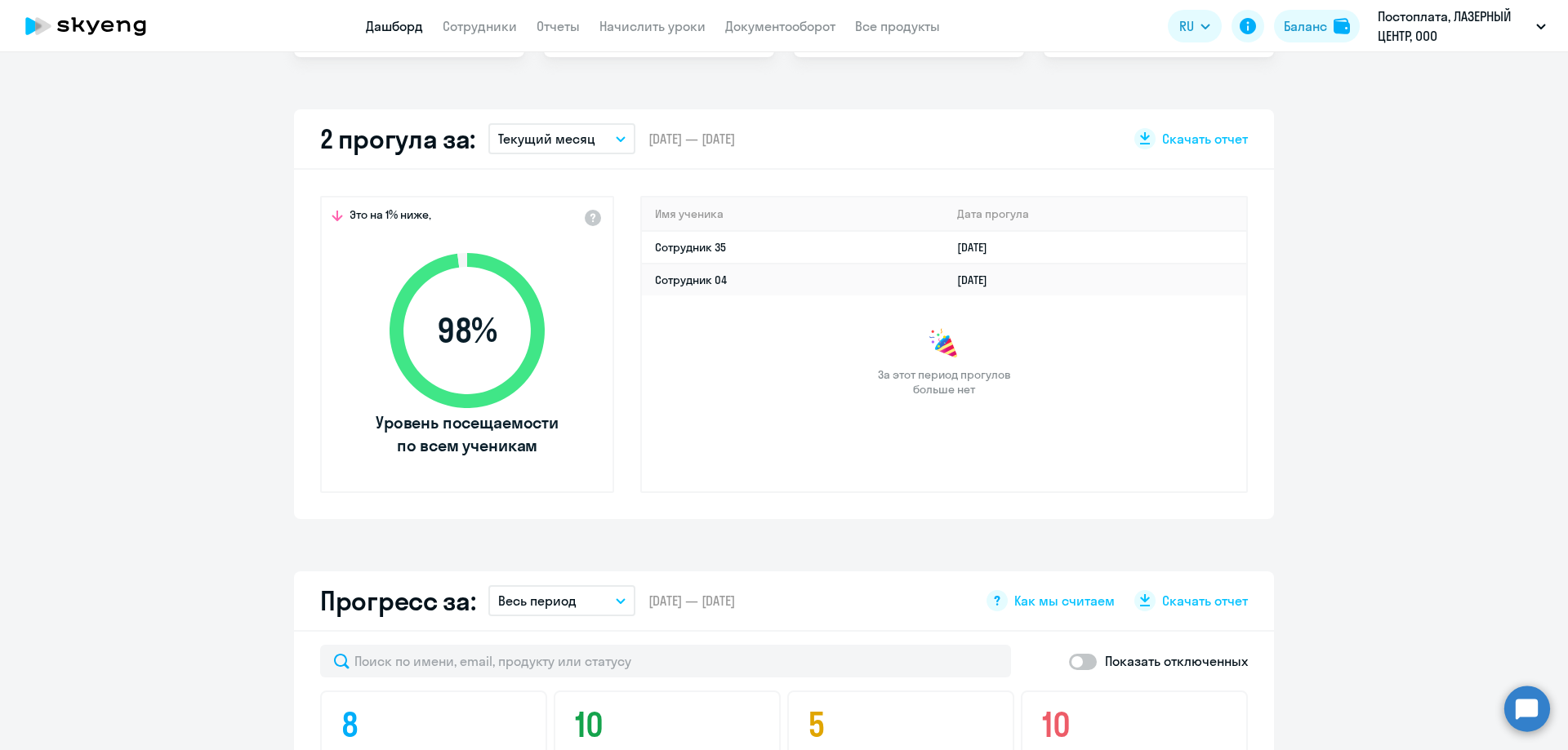
scroll to position [0, 0]
